Goal: Information Seeking & Learning: Learn about a topic

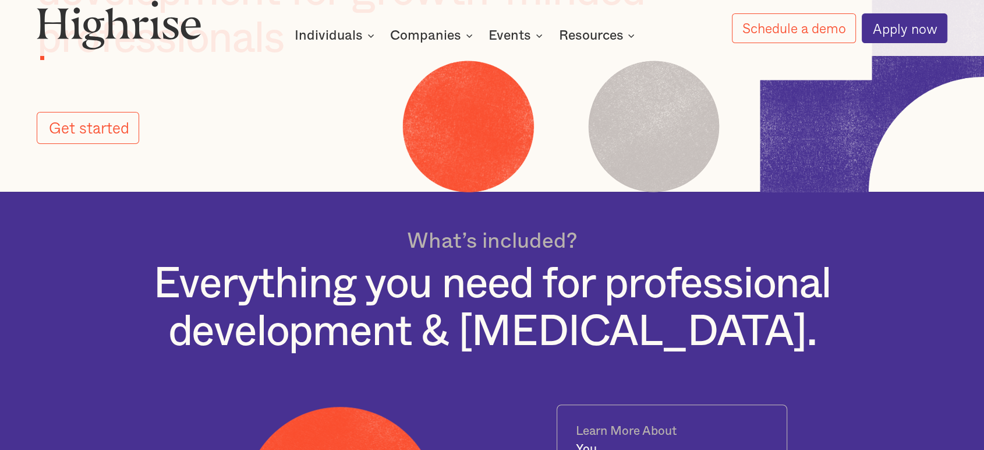
scroll to position [259, 0]
click at [86, 136] on link "Get started" at bounding box center [88, 127] width 102 height 32
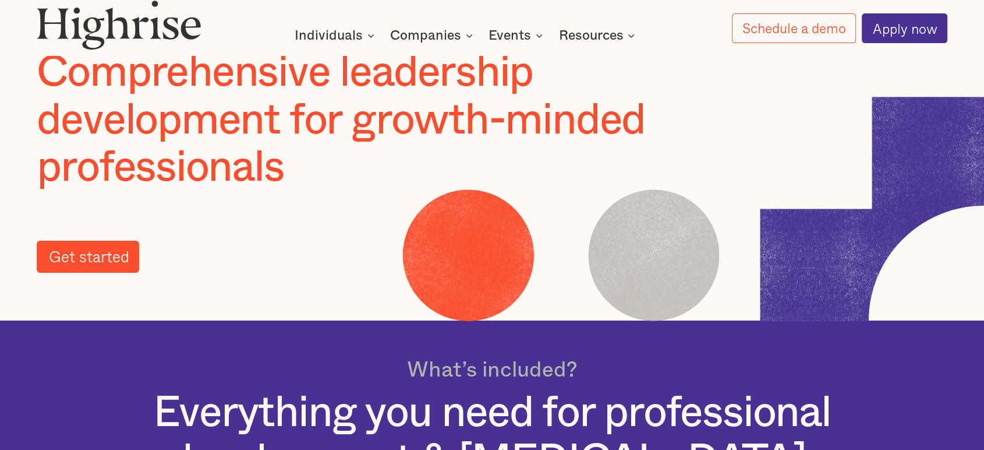
click at [85, 264] on link "Get started" at bounding box center [88, 256] width 102 height 32
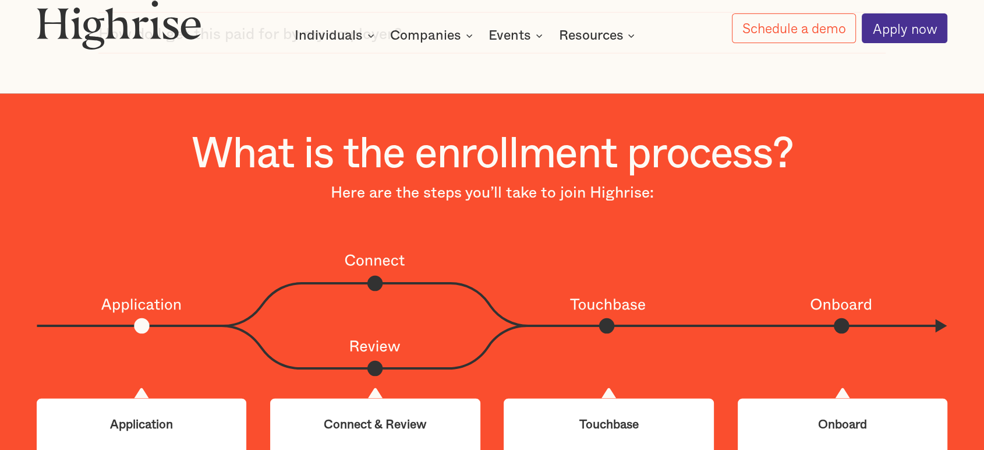
scroll to position [0, 0]
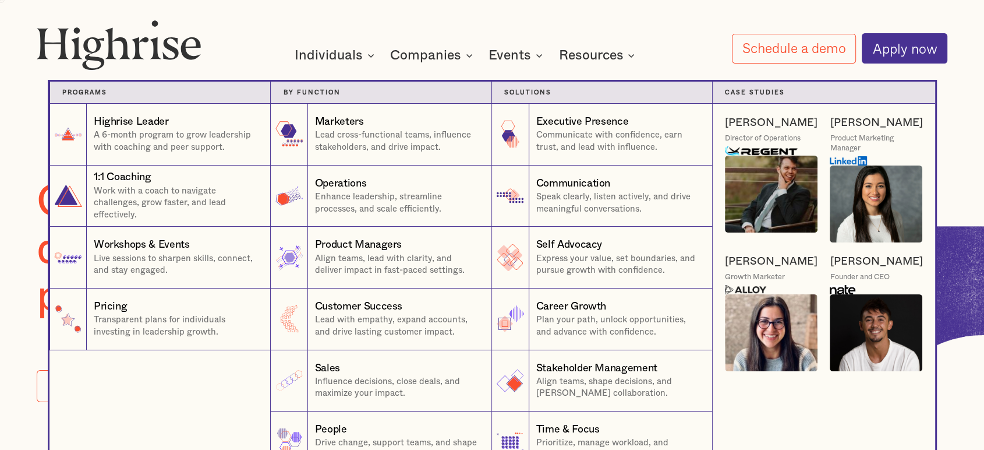
click at [420, 59] on nav "Programs 1 Highrise Leader A 6-month program to grow leadership with coaching a…" at bounding box center [492, 255] width 699 height 396
click at [144, 122] on div "Highrise Leader" at bounding box center [131, 122] width 75 height 15
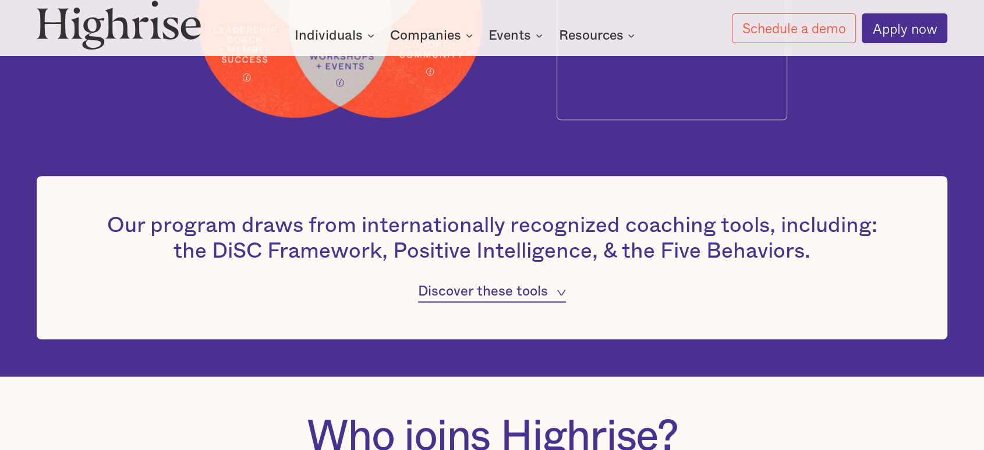
scroll to position [841, 0]
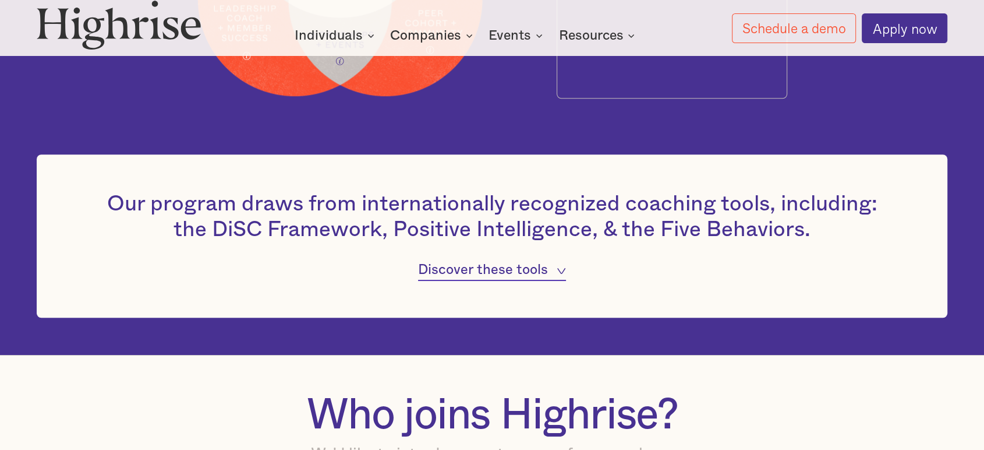
click at [542, 276] on div "Discover these tools" at bounding box center [483, 270] width 130 height 19
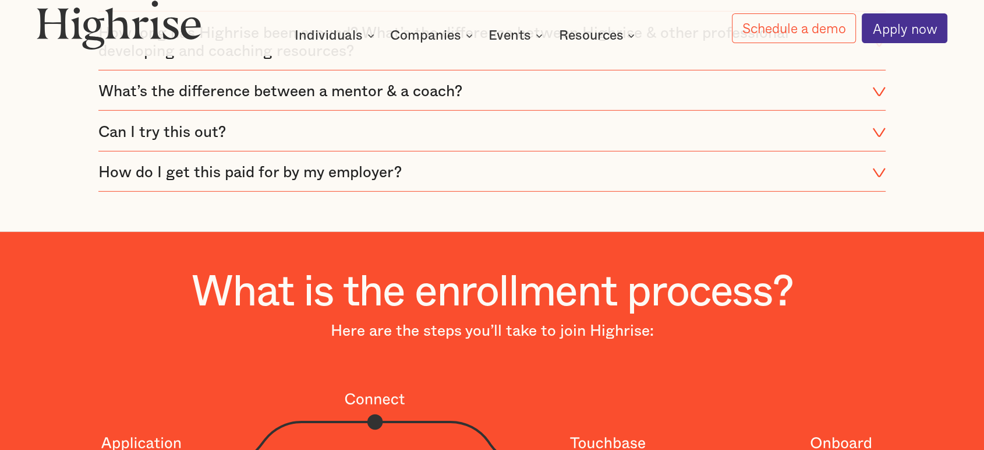
scroll to position [3494, 0]
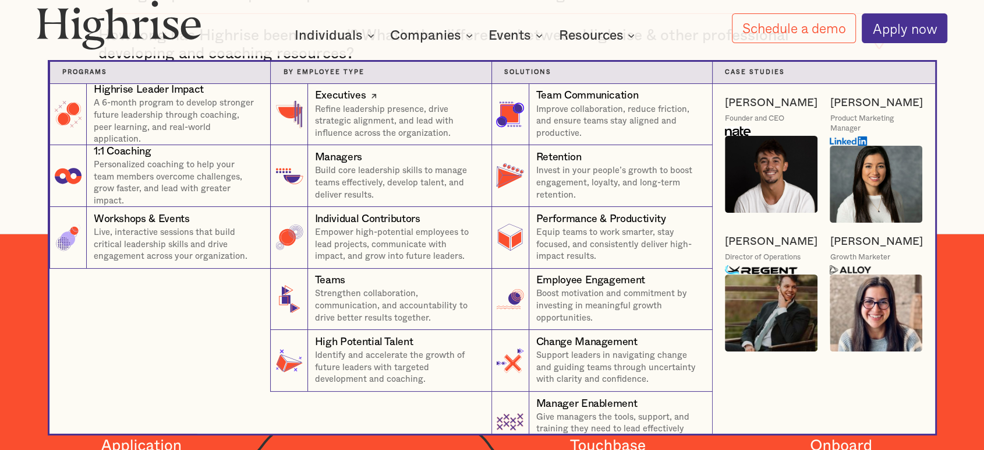
click at [374, 115] on p "Refine leadership presence, drive strategic alignment, and lead with influence …" at bounding box center [397, 122] width 164 height 36
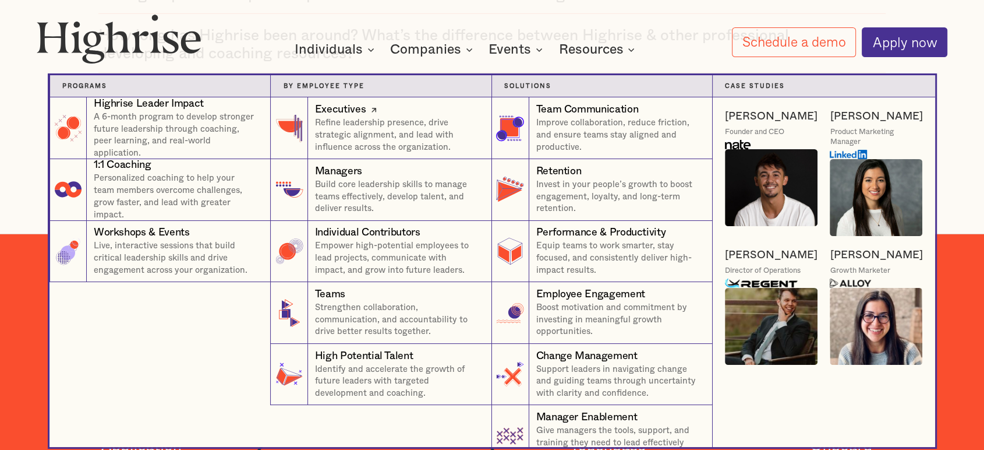
scroll to position [0, 0]
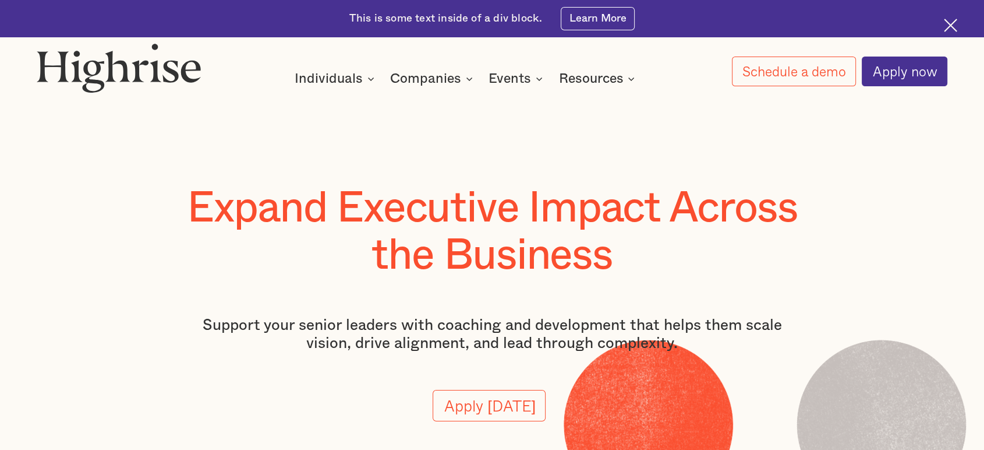
scroll to position [65, 0]
